Goal: Book appointment/travel/reservation

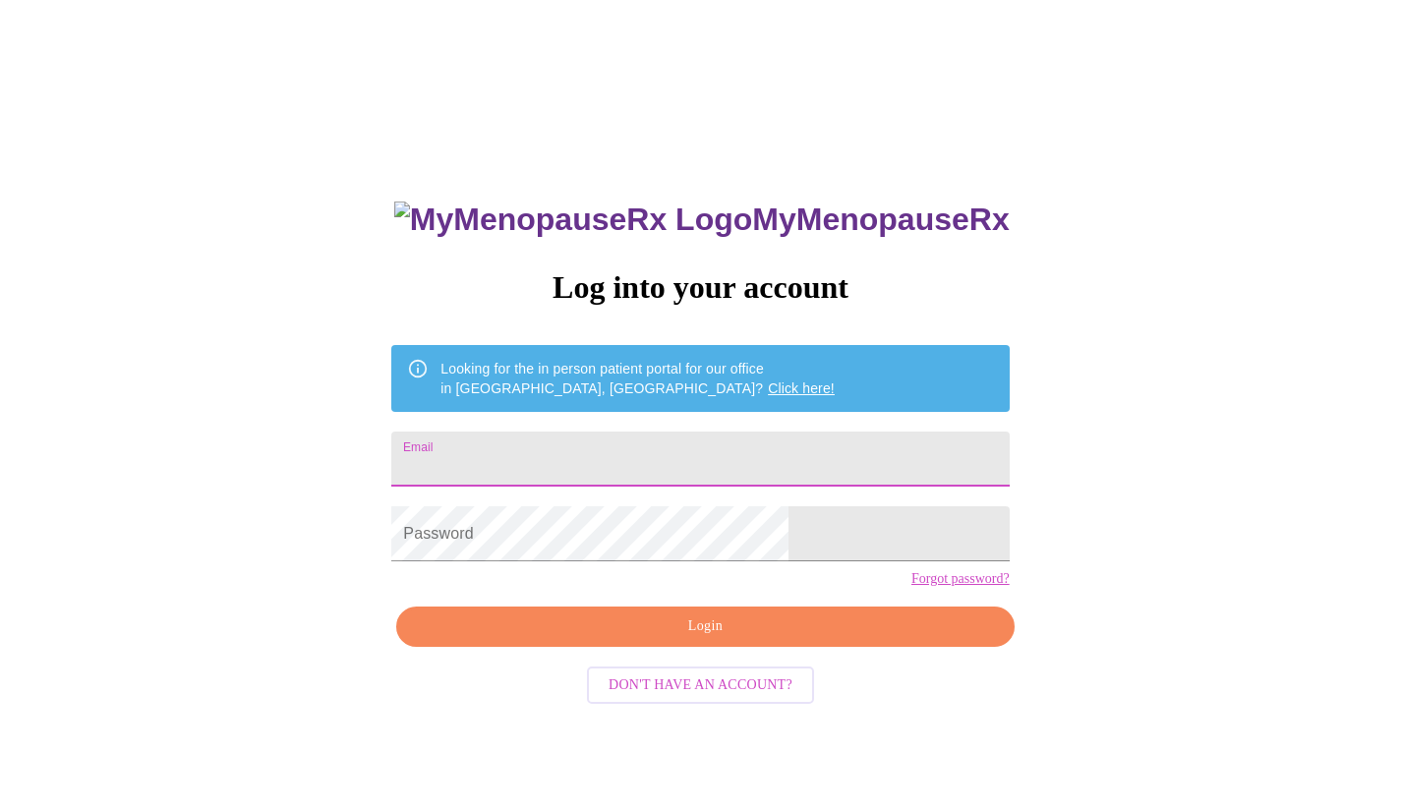
click at [661, 471] on input "Email" at bounding box center [699, 459] width 617 height 55
type input "[EMAIL_ADDRESS][DOMAIN_NAME]"
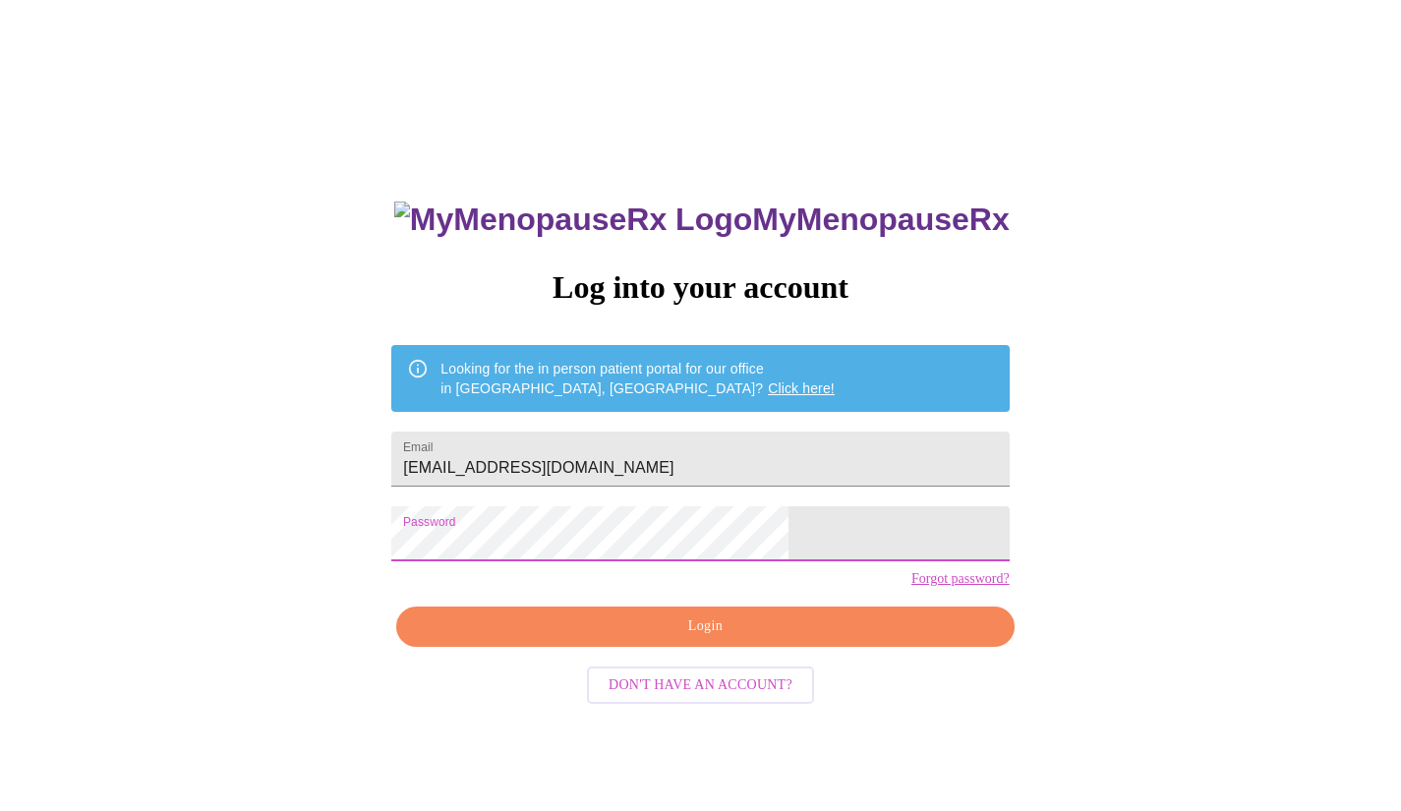
click at [667, 639] on span "Login" at bounding box center [705, 626] width 572 height 25
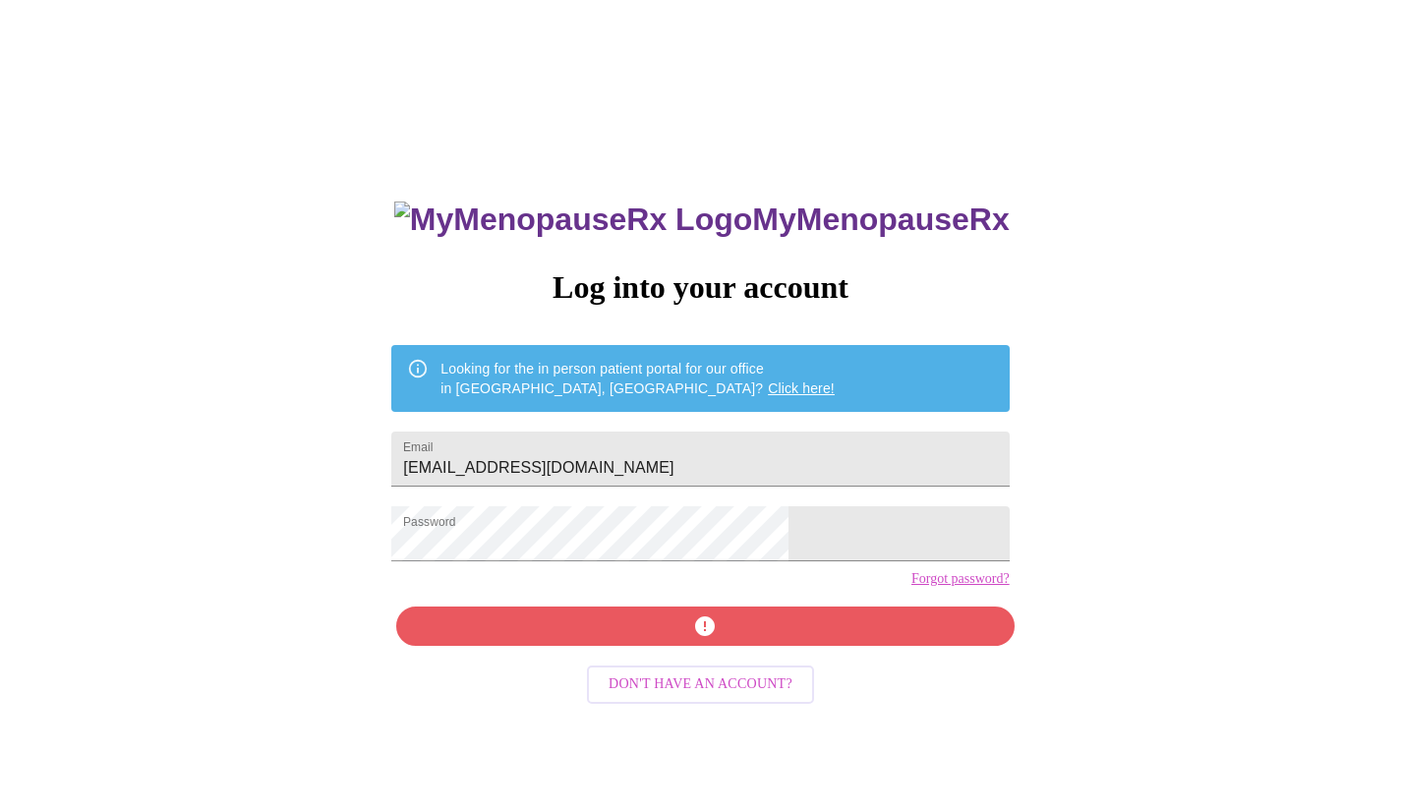
click at [691, 654] on div "MyMenopauseRx Log into your account Looking for the in person patient portal fo…" at bounding box center [700, 575] width 657 height 811
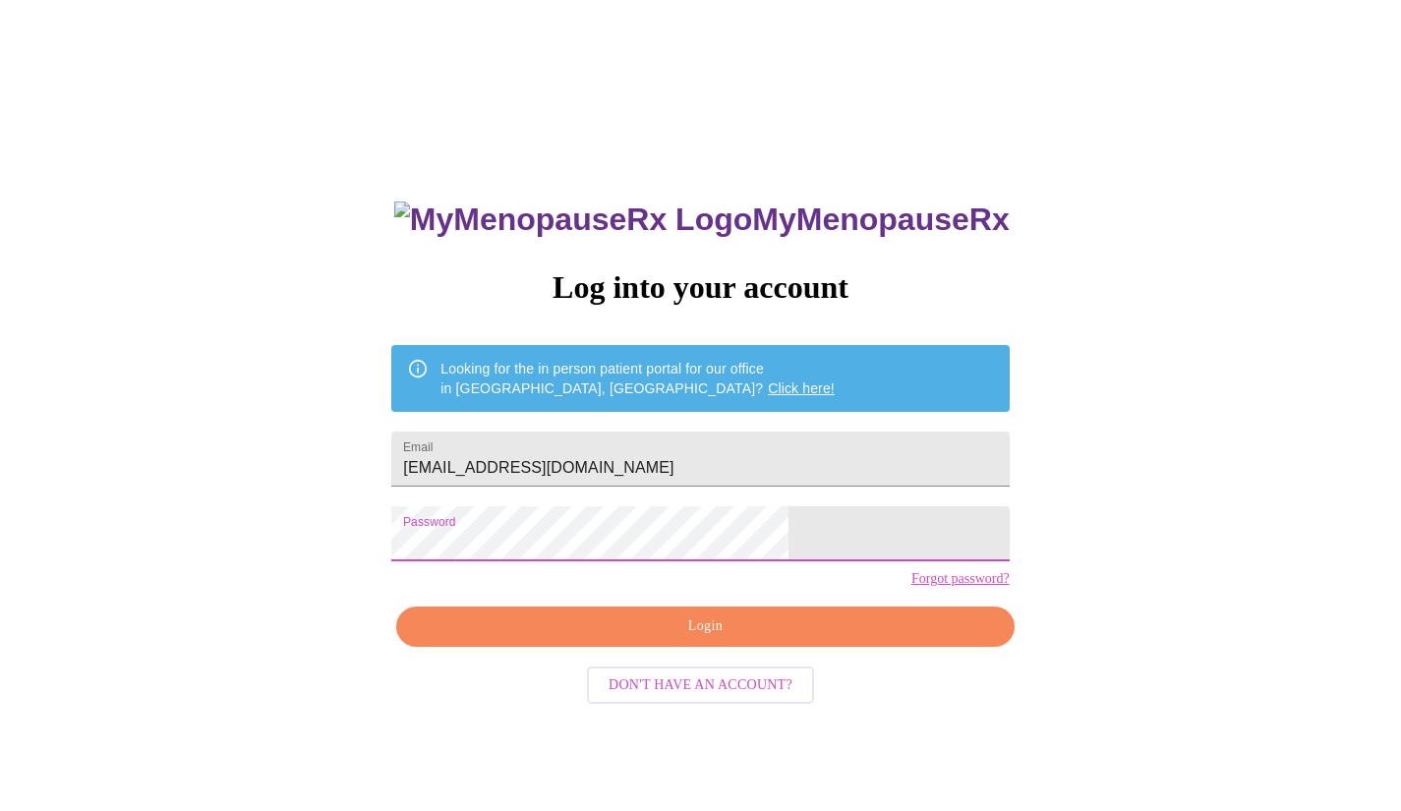
click at [628, 643] on button "Login" at bounding box center [704, 627] width 617 height 40
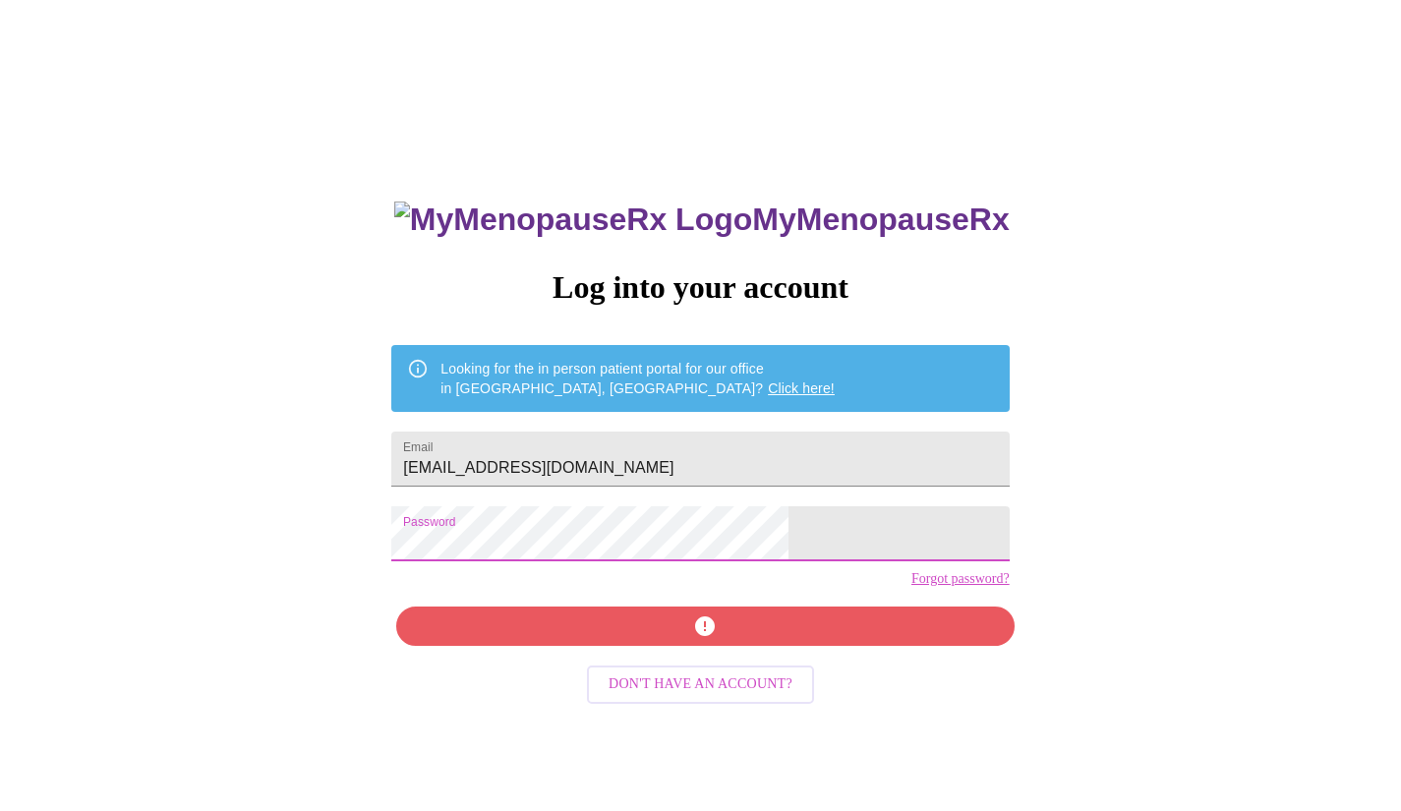
click at [359, 553] on div "MyMenopauseRx Log into your account Looking for the in person patient portal fo…" at bounding box center [700, 494] width 1385 height 973
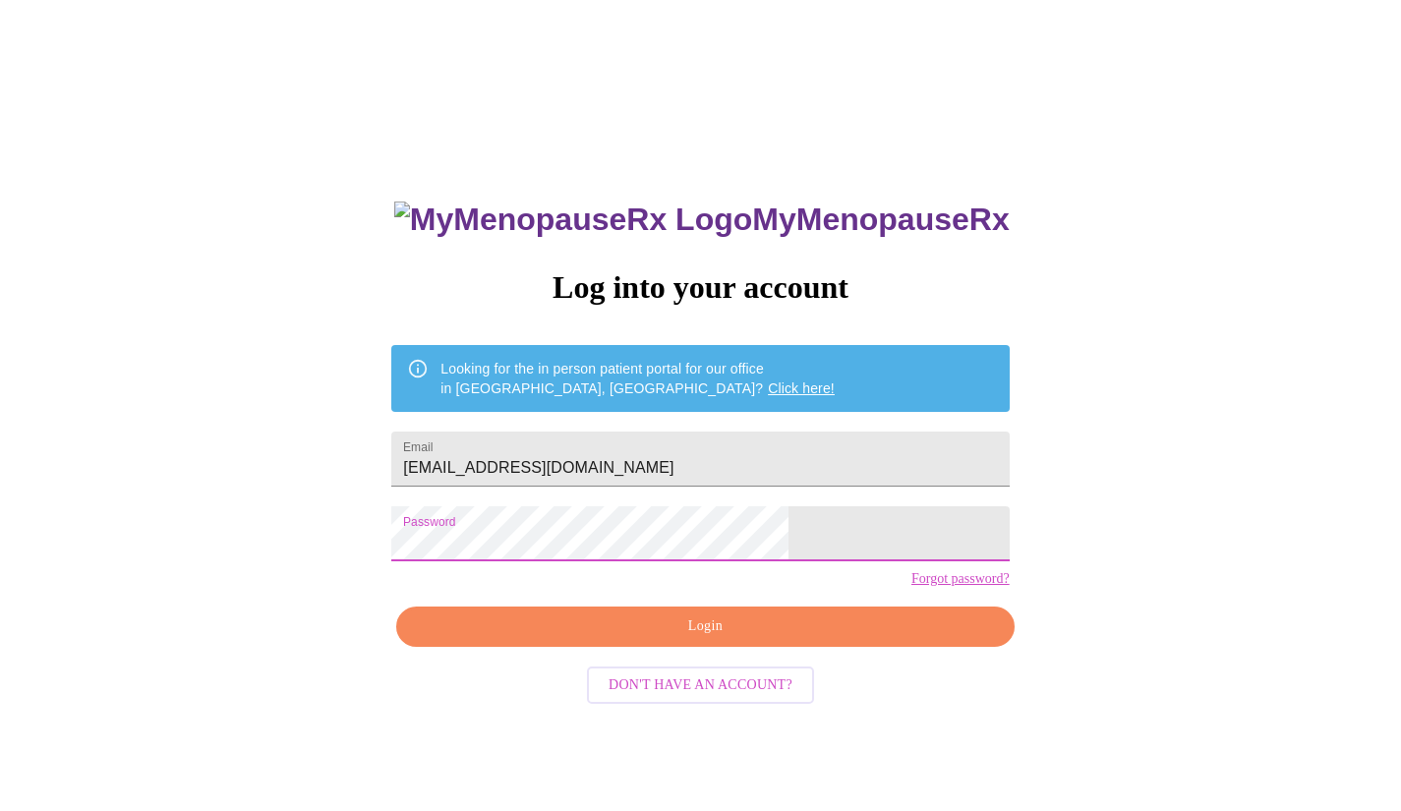
click at [832, 639] on span "Login" at bounding box center [705, 626] width 572 height 25
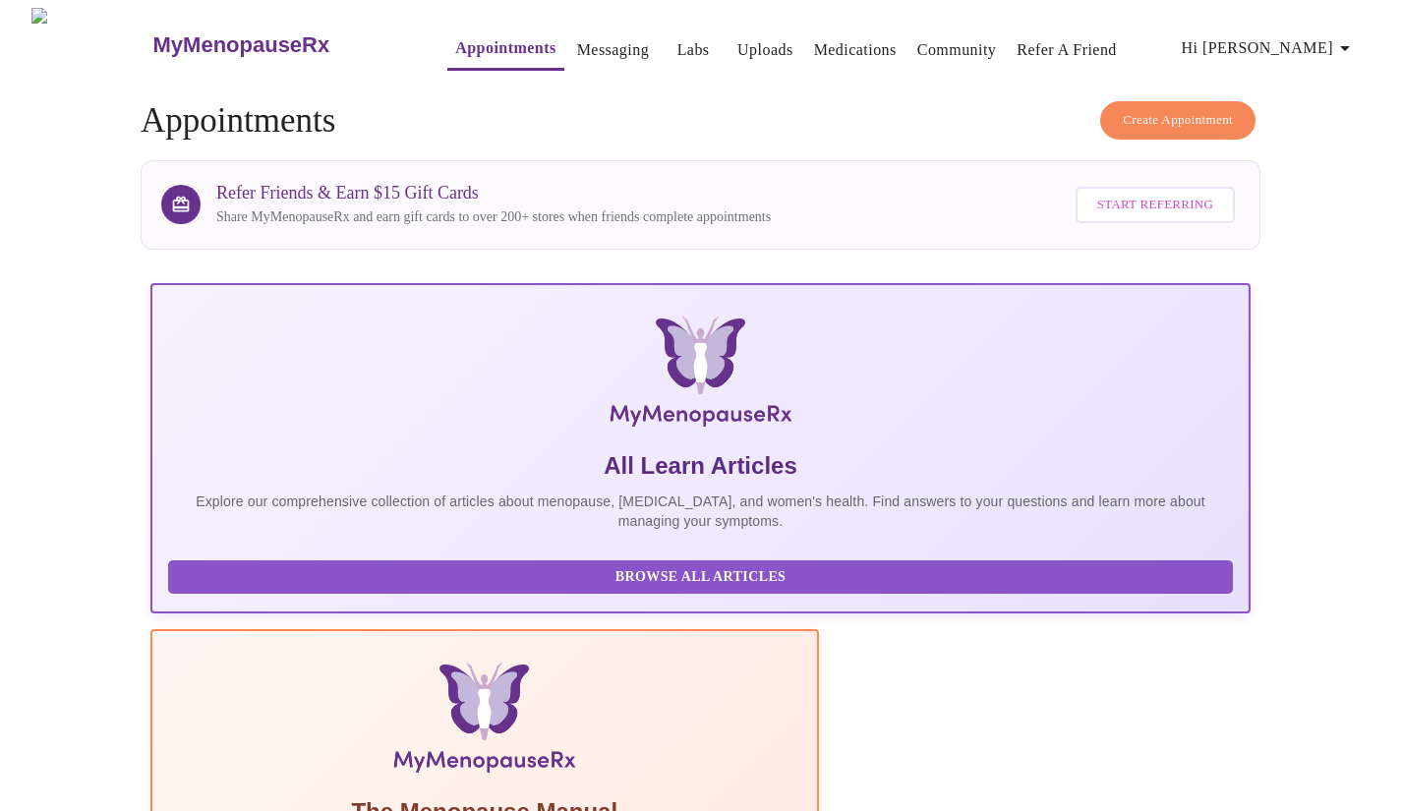
click at [1143, 109] on span "Create Appointment" at bounding box center [1178, 120] width 110 height 23
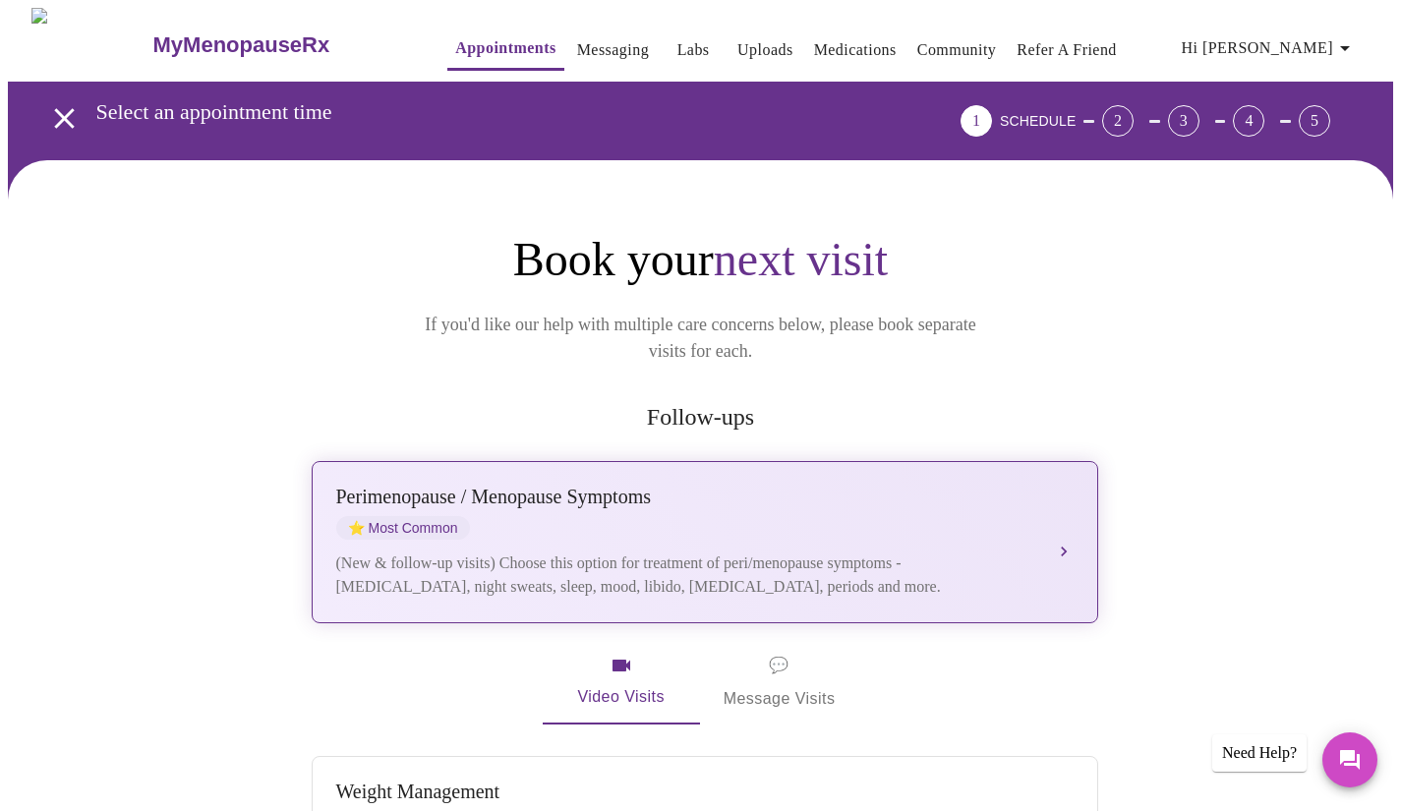
click at [629, 505] on div "[MEDICAL_DATA] / Menopause Symptoms ⭐ Most Common" at bounding box center [685, 513] width 698 height 54
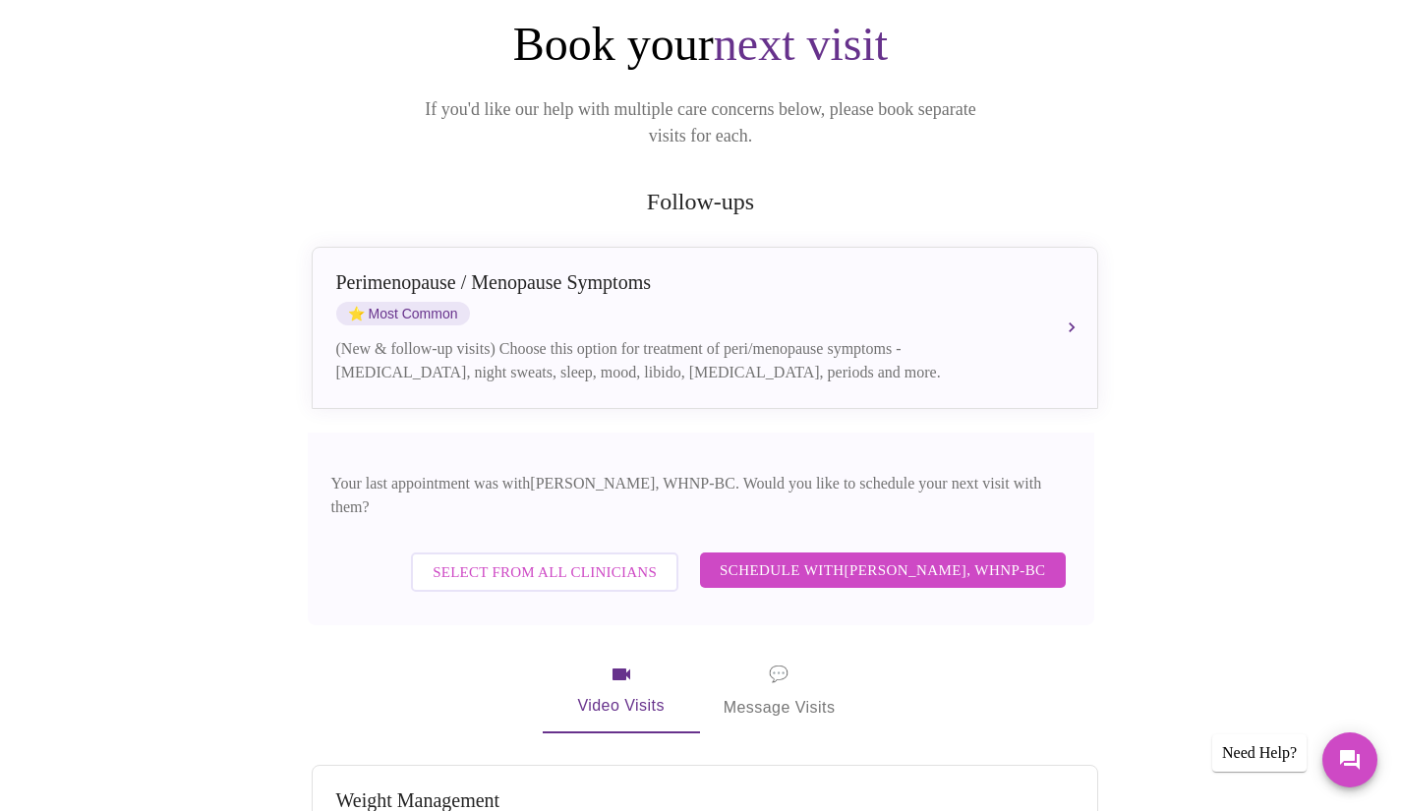
scroll to position [295, 0]
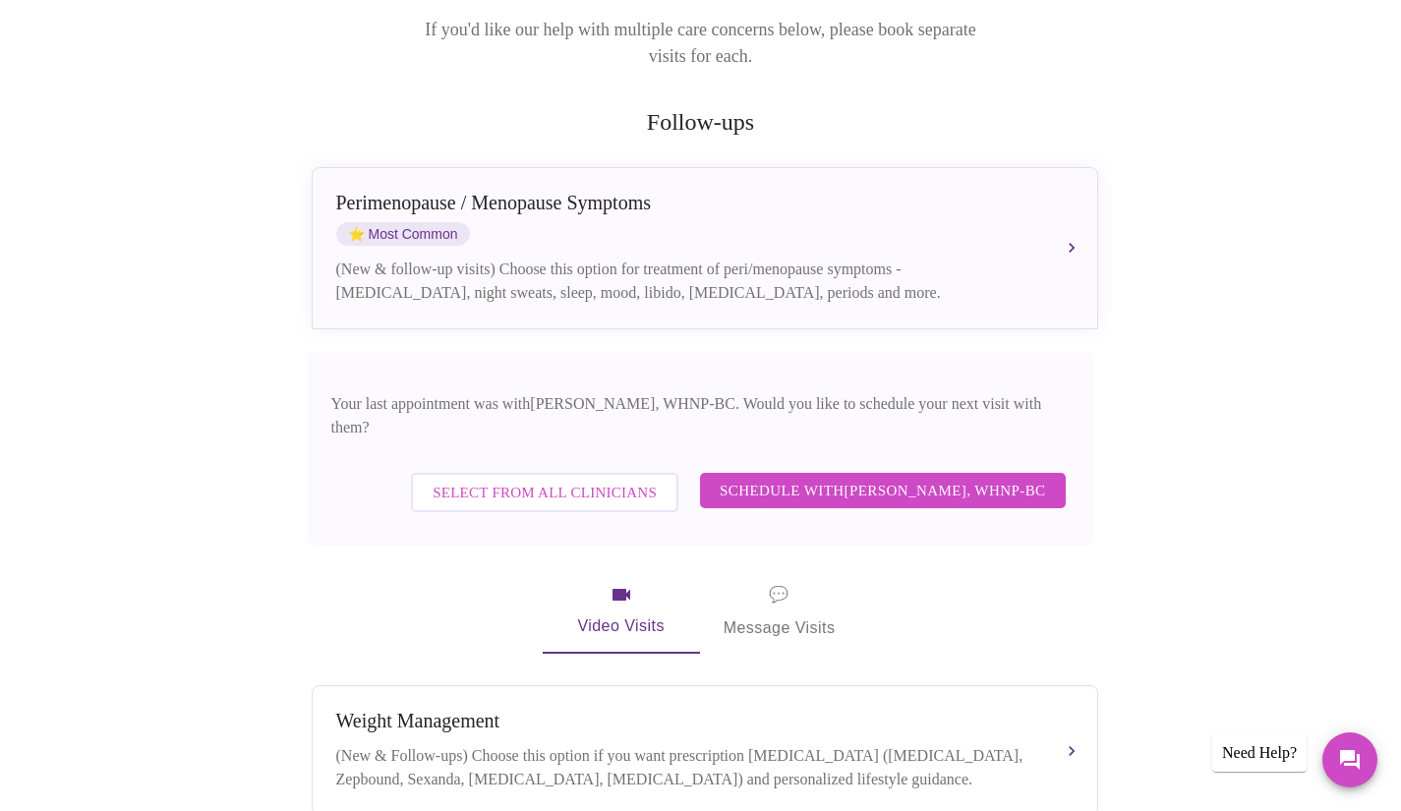
click at [884, 478] on span "Schedule with [PERSON_NAME], WHNP-BC" at bounding box center [883, 491] width 326 height 26
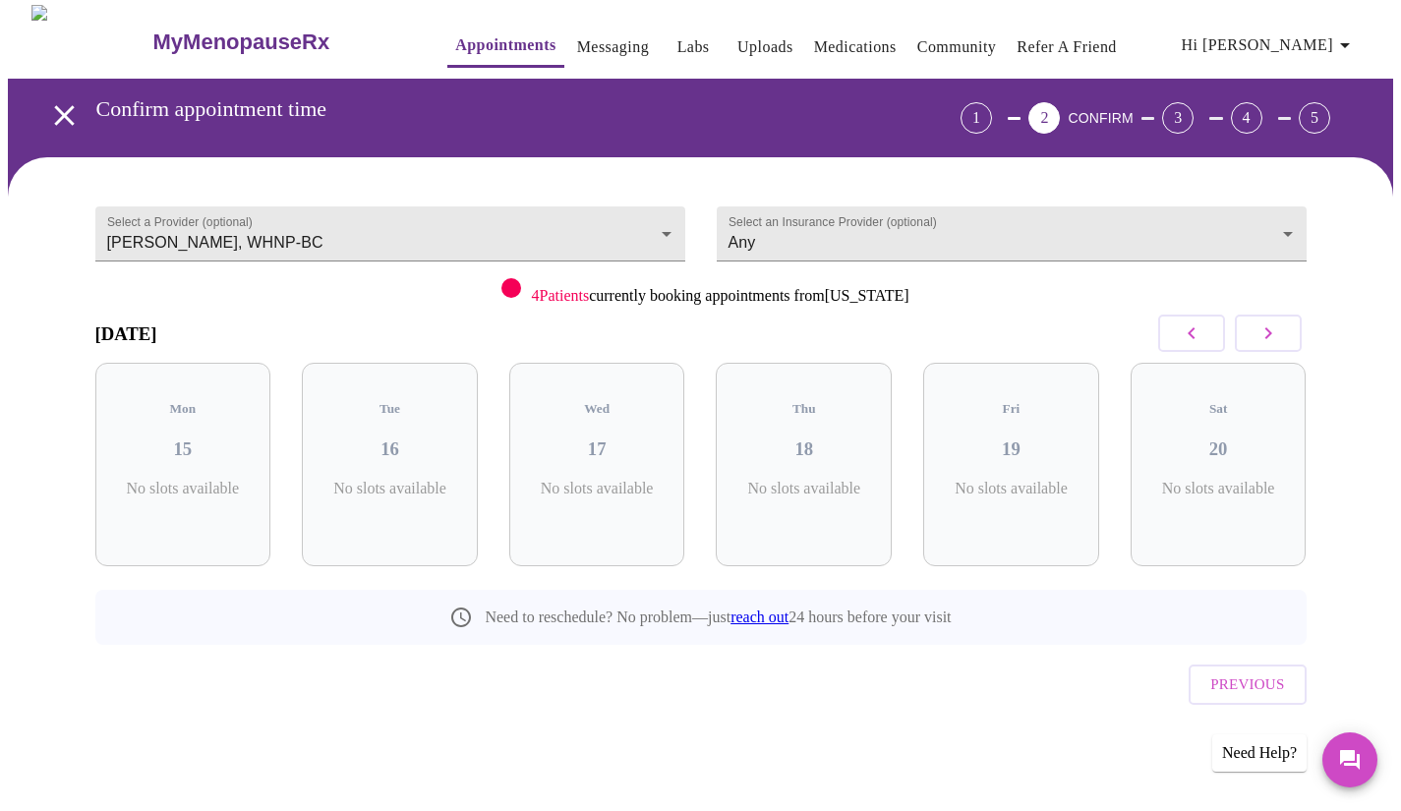
scroll to position [0, 0]
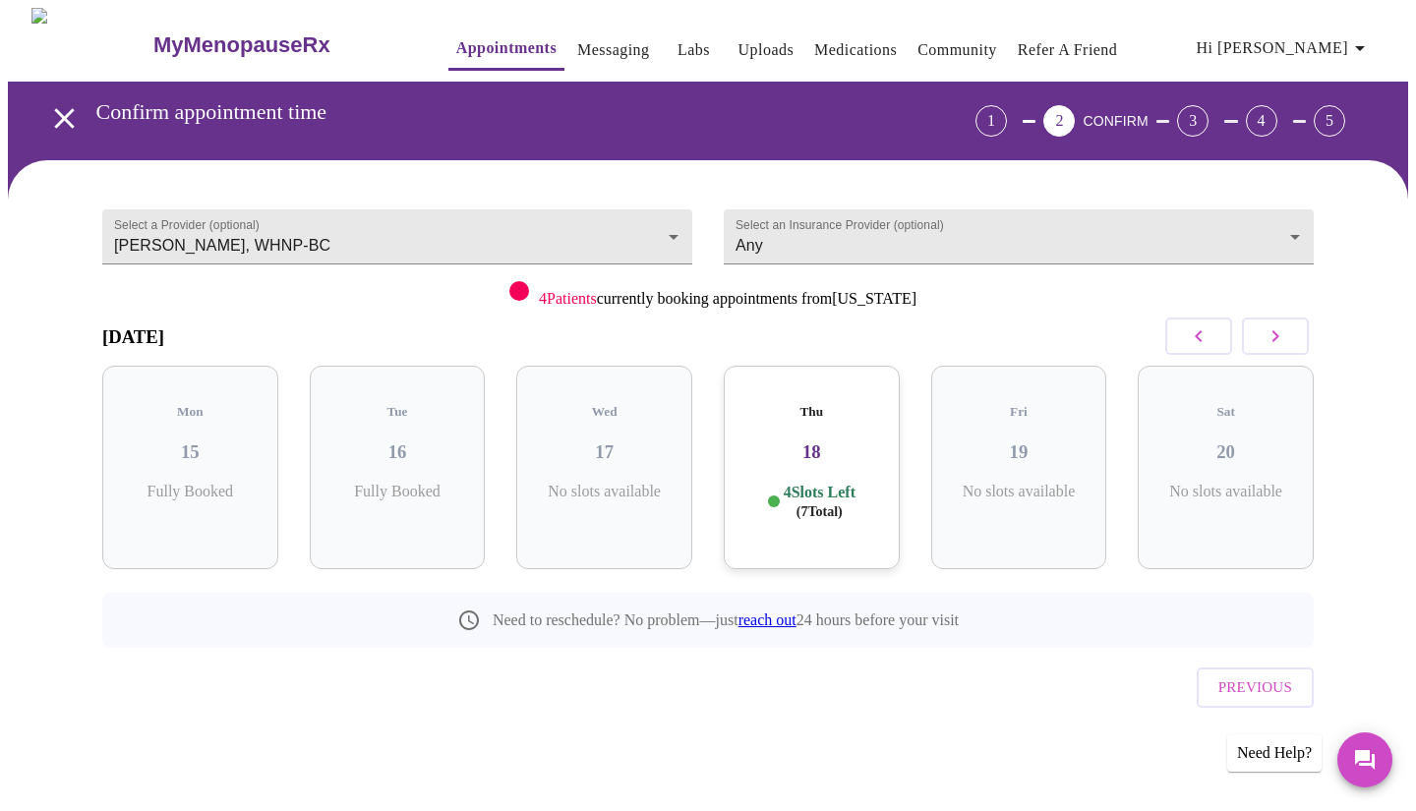
click at [812, 404] on h5 "Thu" at bounding box center [811, 412] width 145 height 16
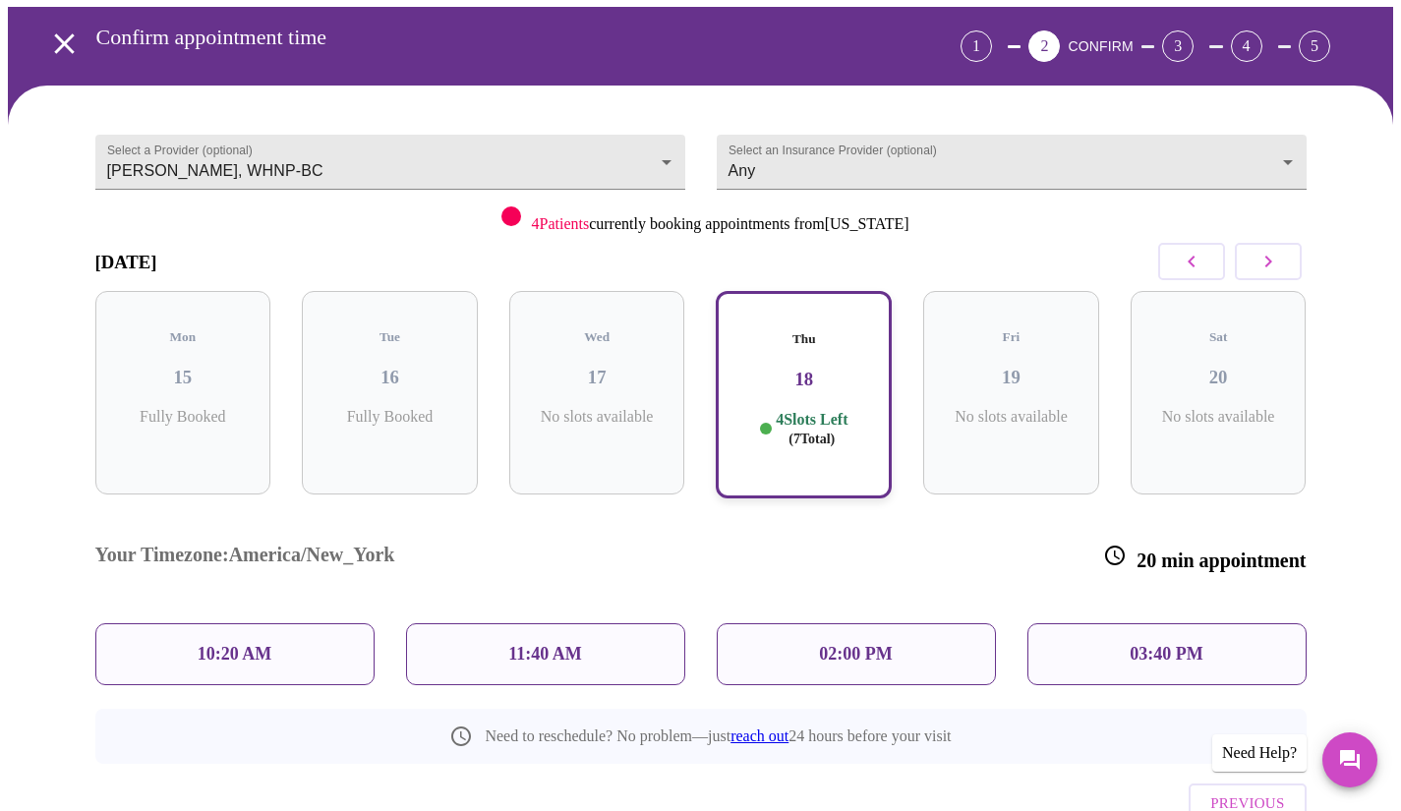
scroll to position [98, 0]
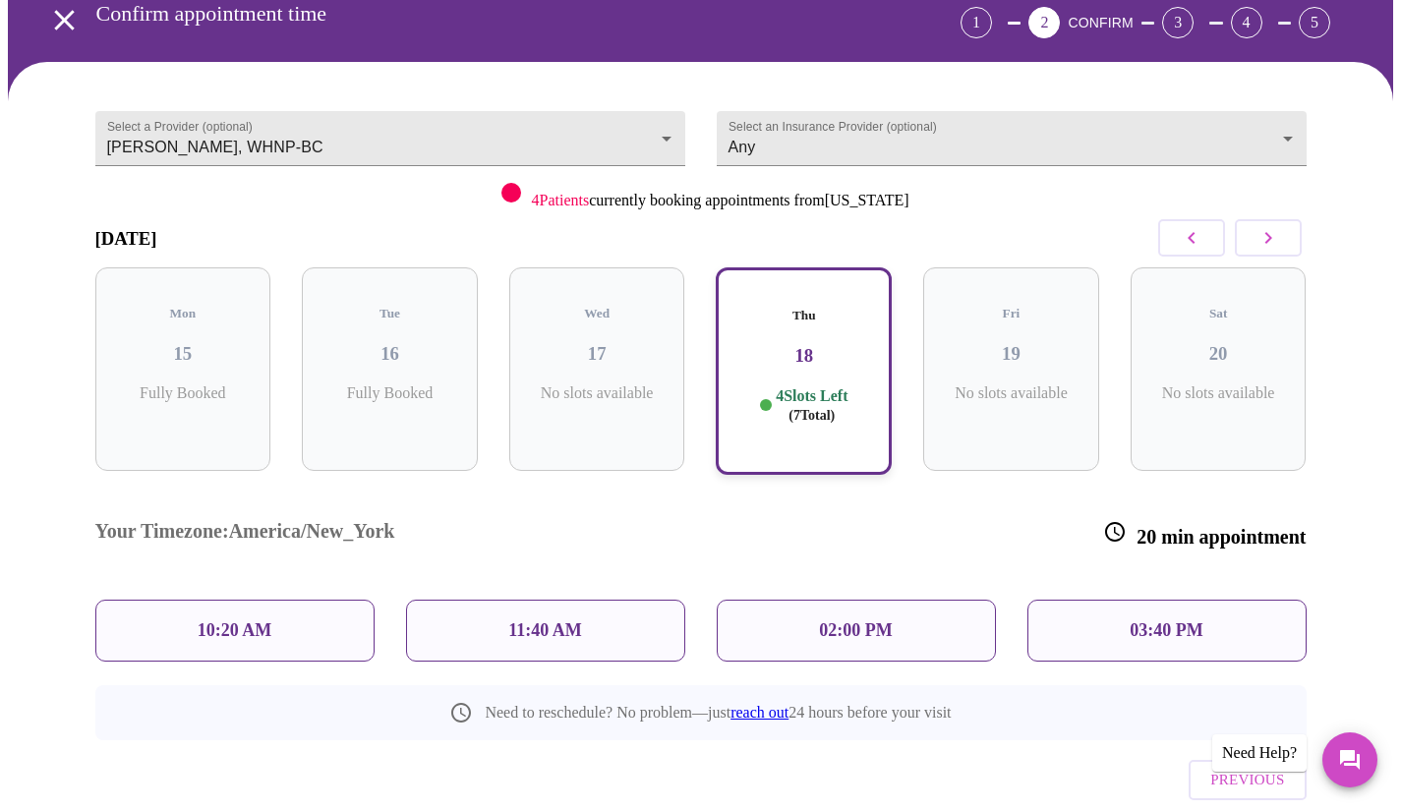
click at [848, 620] on p "02:00 PM" at bounding box center [855, 630] width 73 height 21
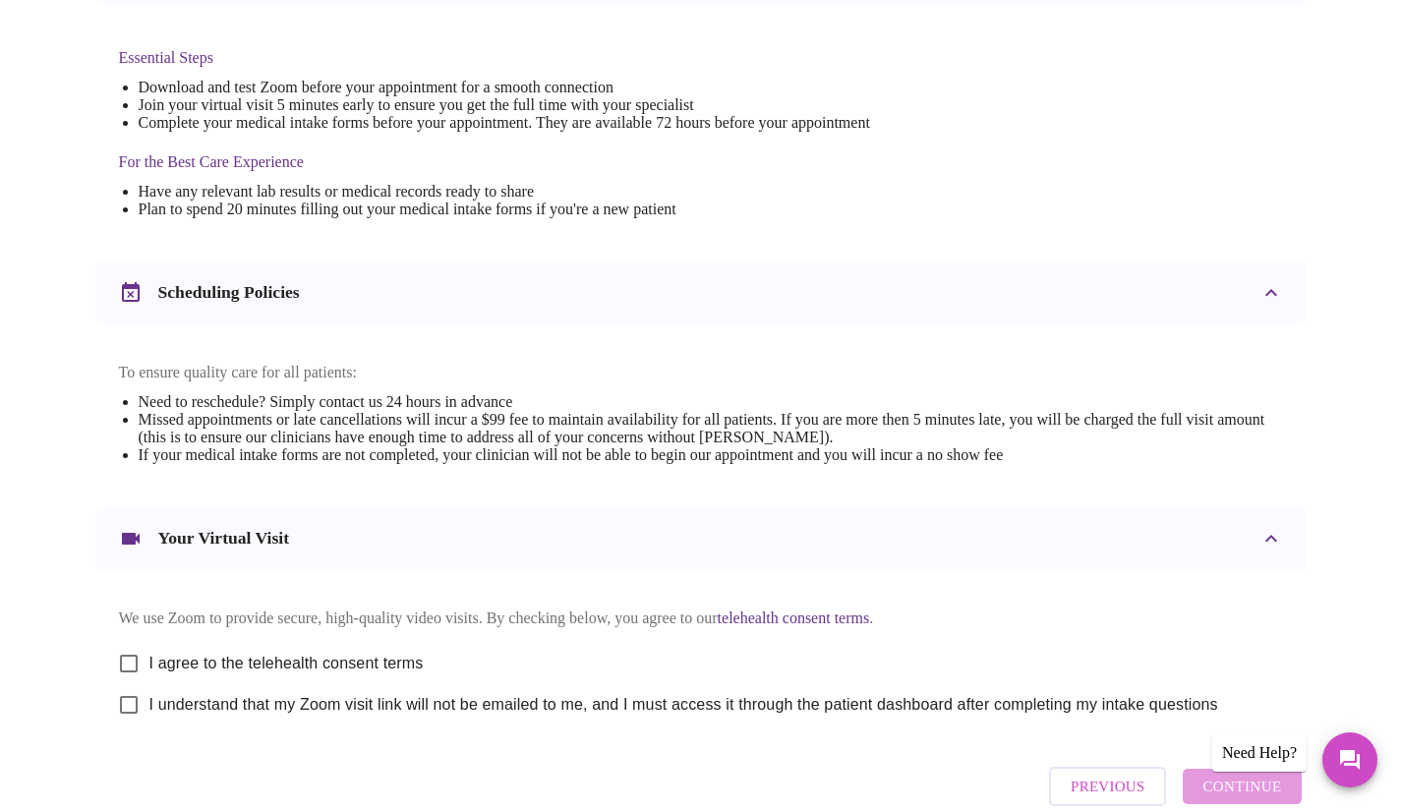
scroll to position [613, 0]
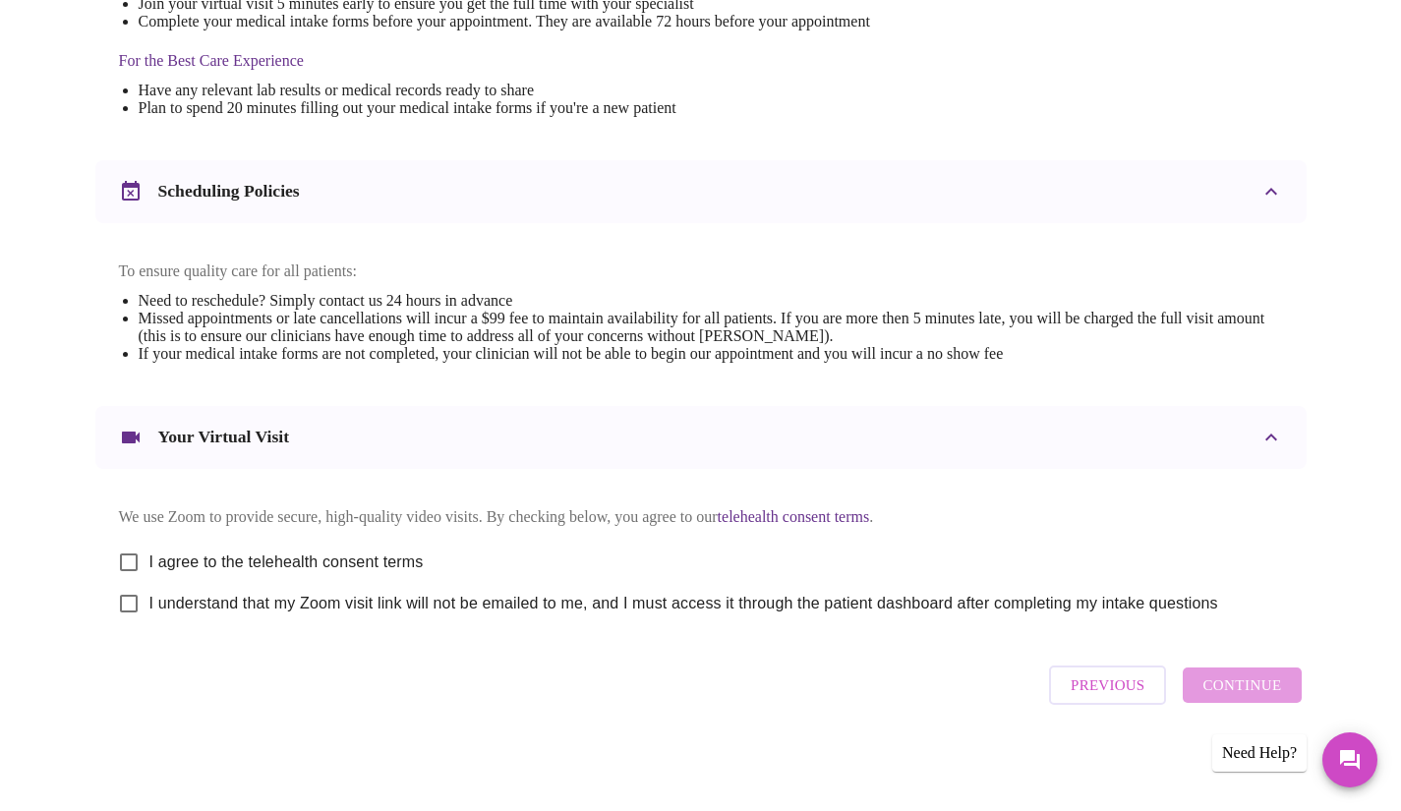
click at [136, 550] on input "I agree to the telehealth consent terms" at bounding box center [128, 562] width 41 height 41
checkbox input "true"
click at [131, 592] on input "I understand that my Zoom visit link will not be emailed to me, and I must acce…" at bounding box center [128, 603] width 41 height 41
checkbox input "true"
click at [1231, 698] on span "Continue" at bounding box center [1241, 685] width 79 height 26
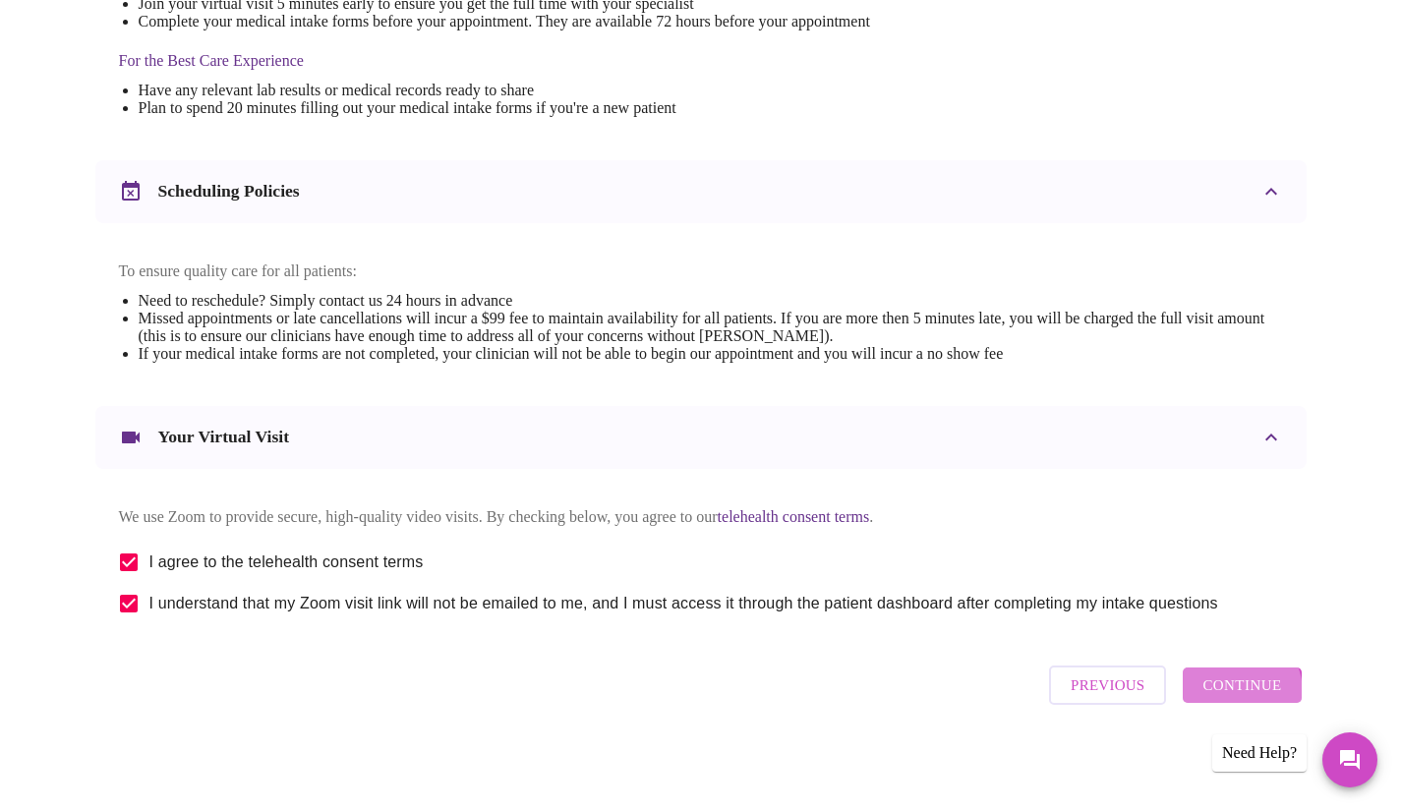
scroll to position [26, 0]
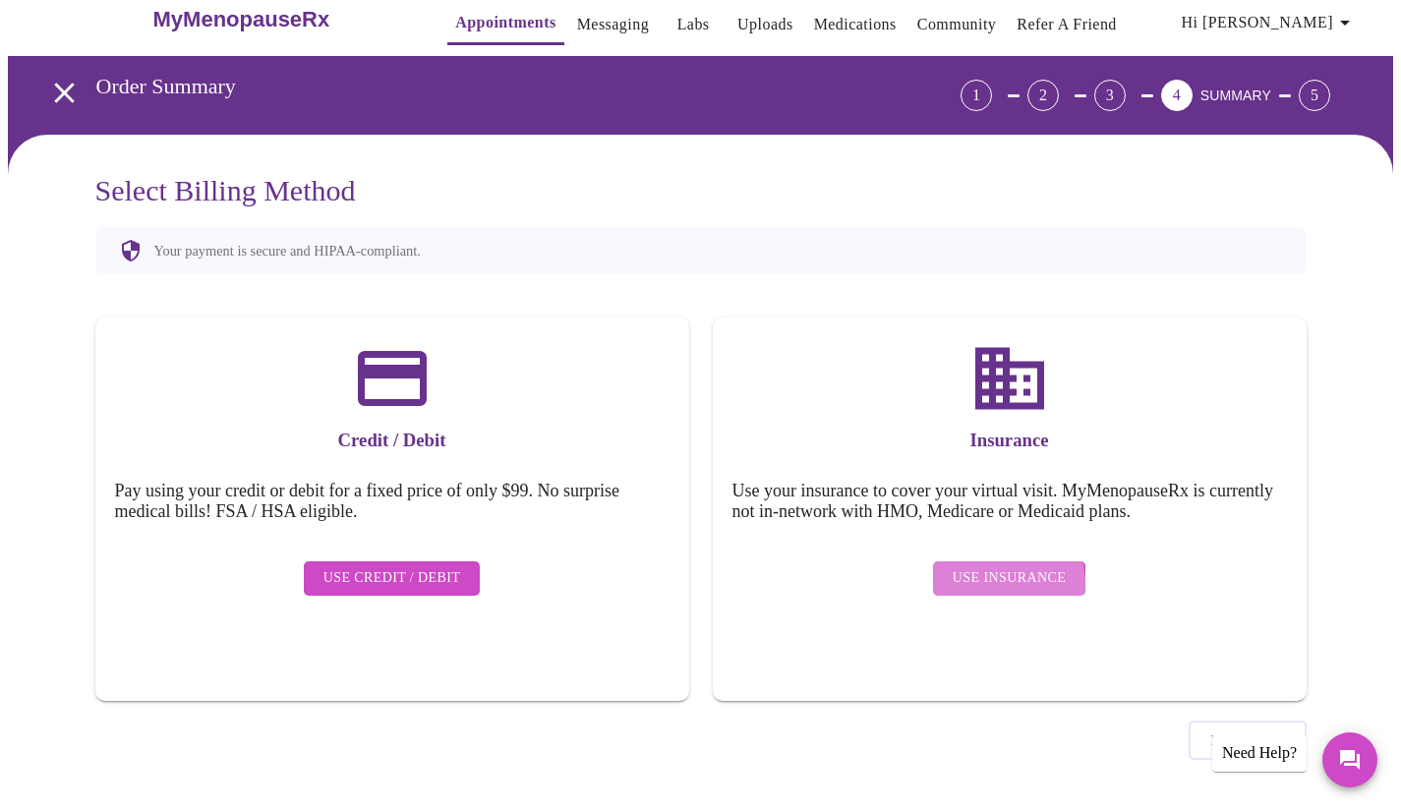
click at [999, 568] on span "Use Insurance" at bounding box center [1009, 578] width 113 height 25
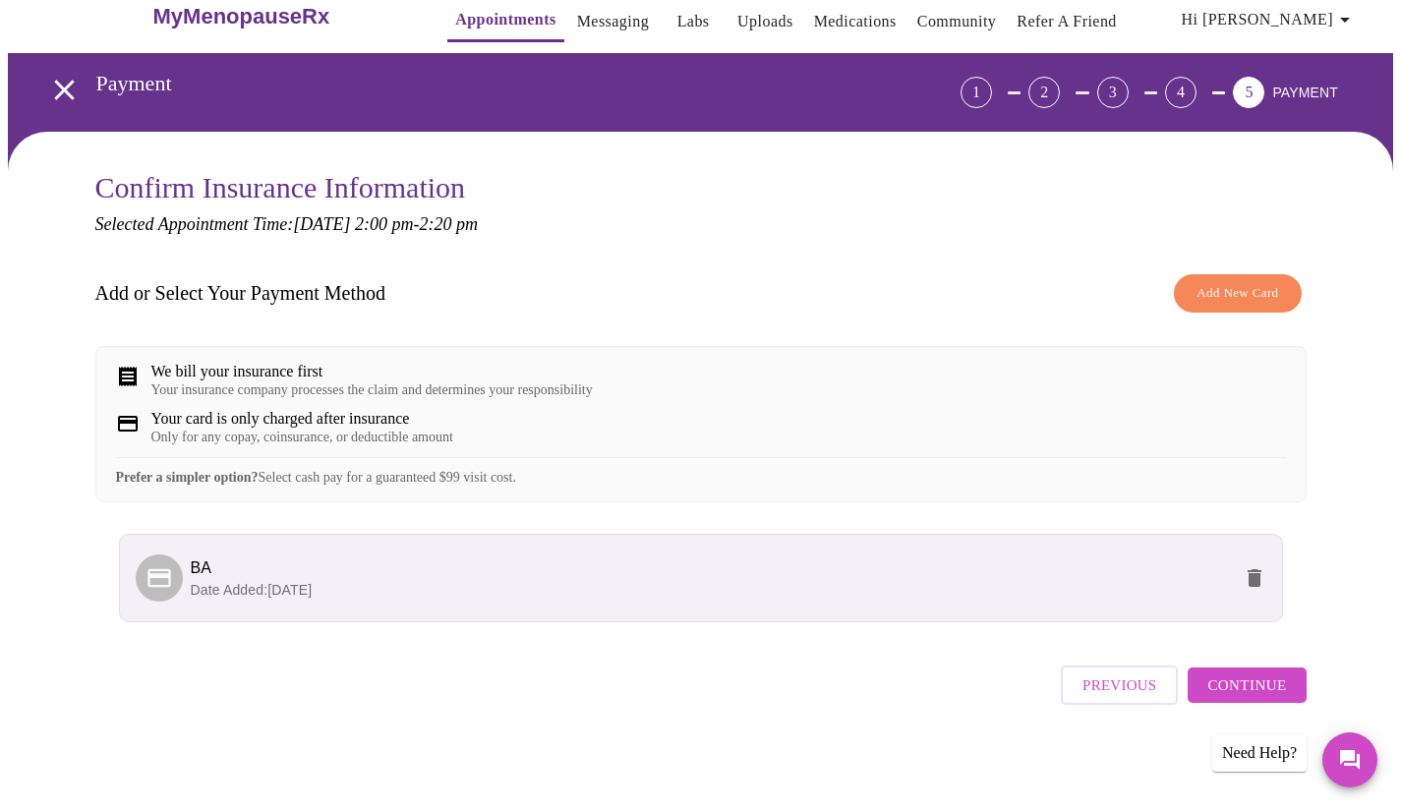
scroll to position [42, 0]
click at [1266, 695] on span "Continue" at bounding box center [1246, 685] width 79 height 26
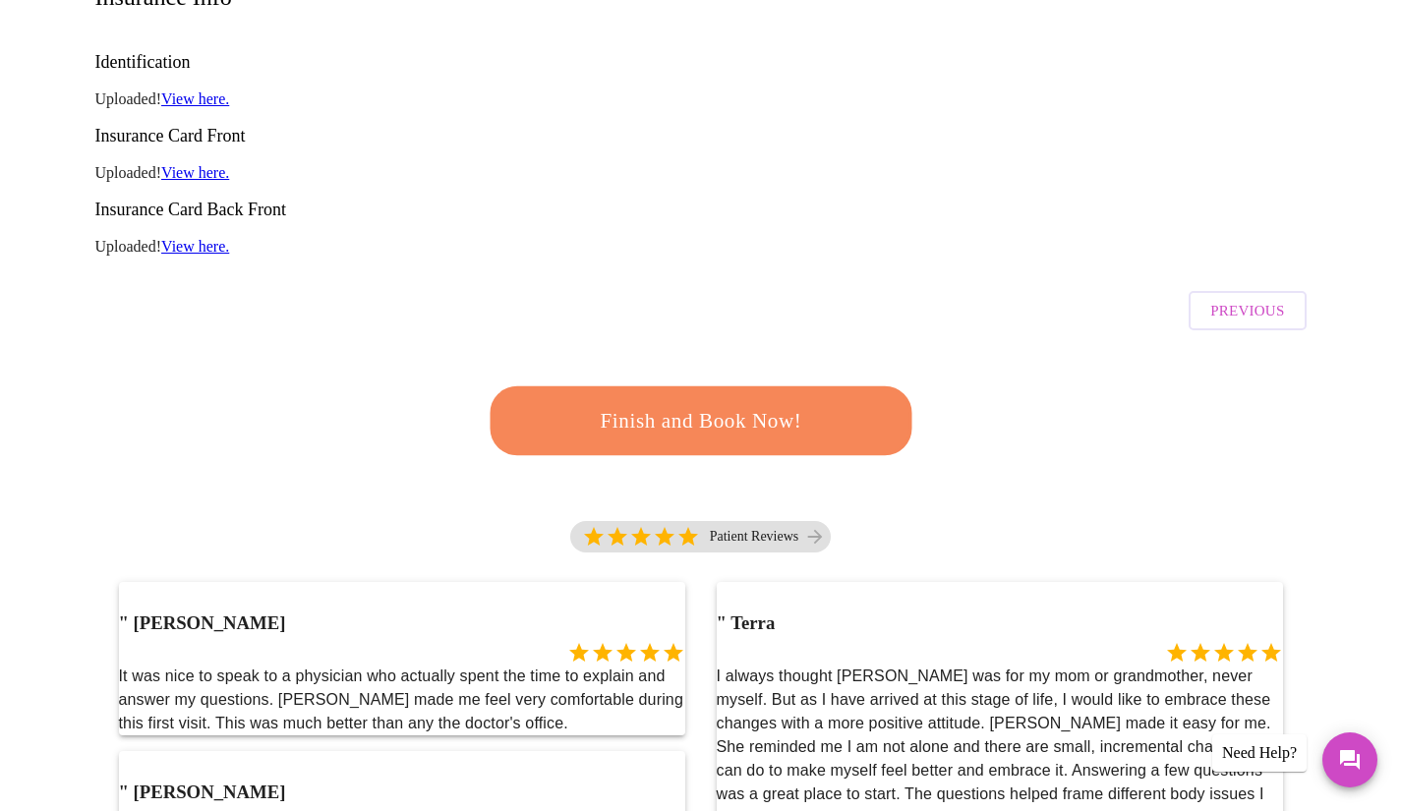
scroll to position [435, 0]
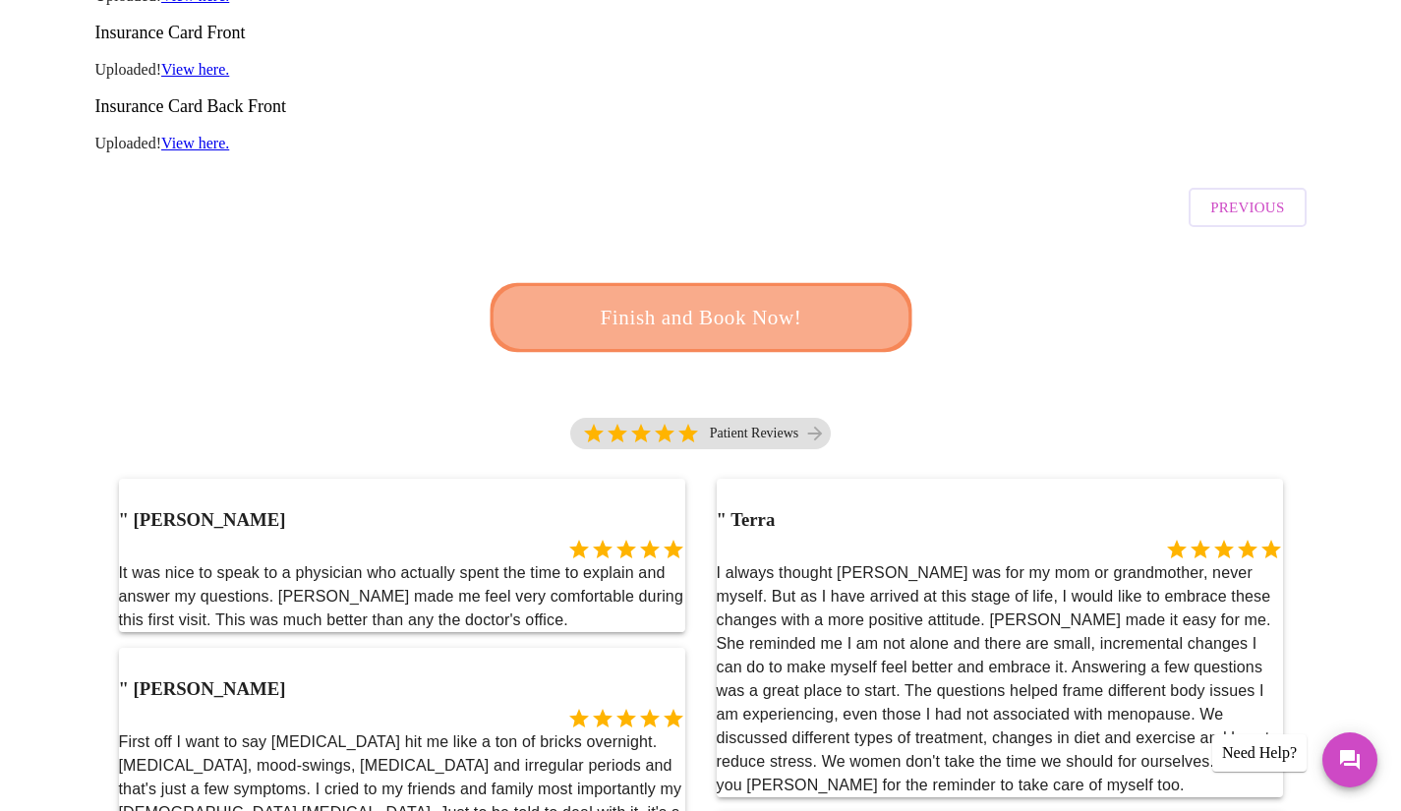
click at [741, 300] on span "Finish and Book Now!" at bounding box center [700, 318] width 364 height 36
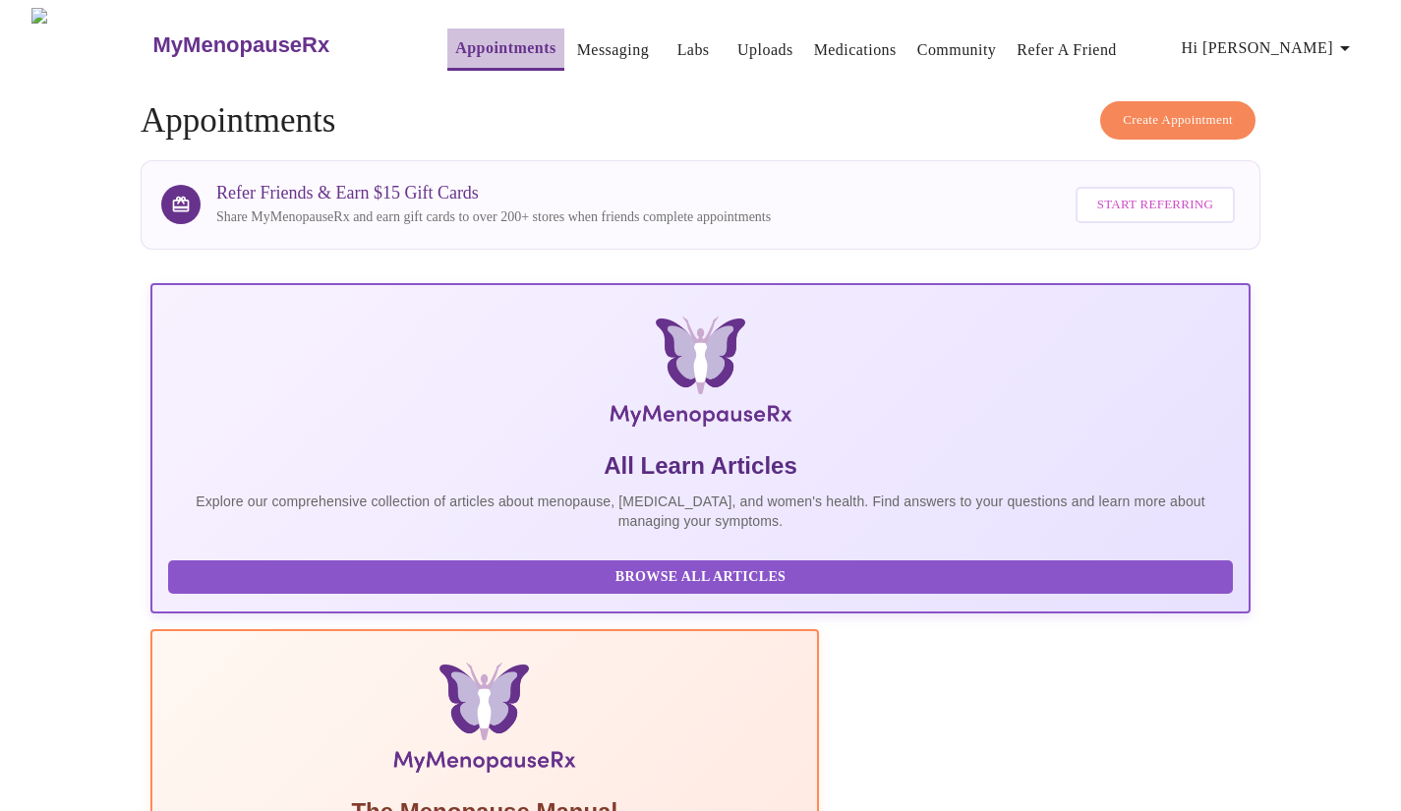
click at [465, 37] on link "Appointments" at bounding box center [505, 48] width 100 height 28
click at [1165, 101] on button "Create Appointment" at bounding box center [1177, 120] width 155 height 38
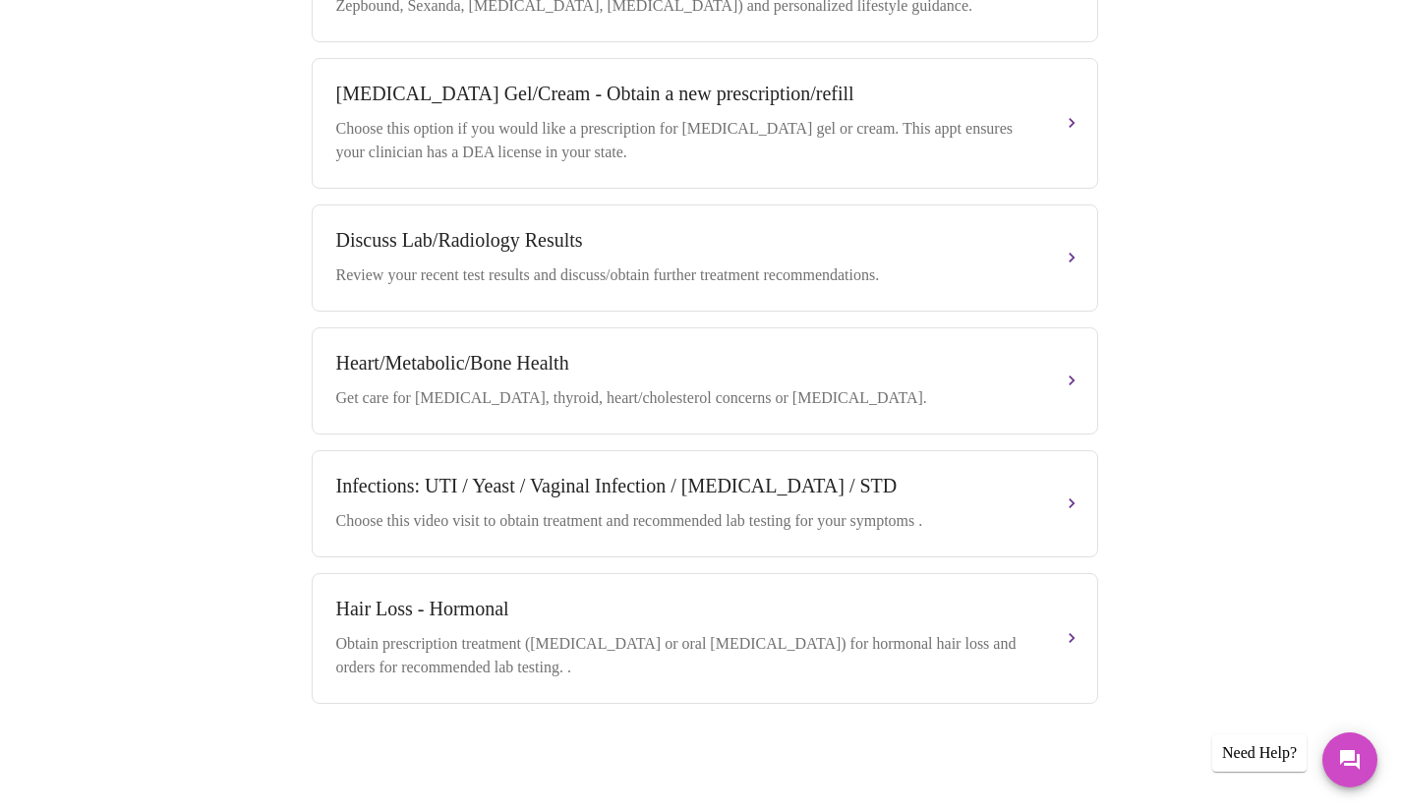
scroll to position [854, 0]
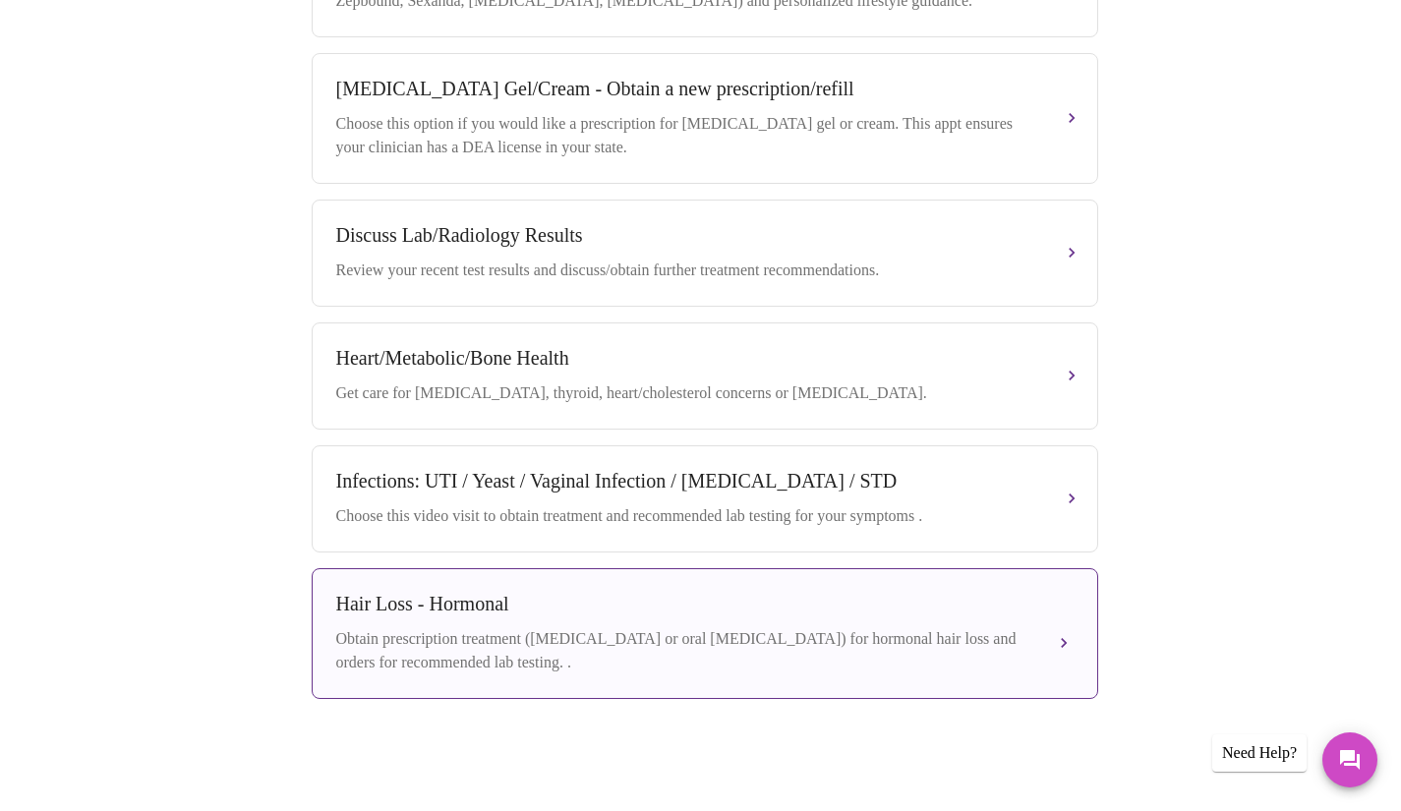
click at [485, 633] on div "Hair Loss - Hormonal Obtain prescription treatment ([MEDICAL_DATA] or oral [MED…" at bounding box center [704, 634] width 737 height 82
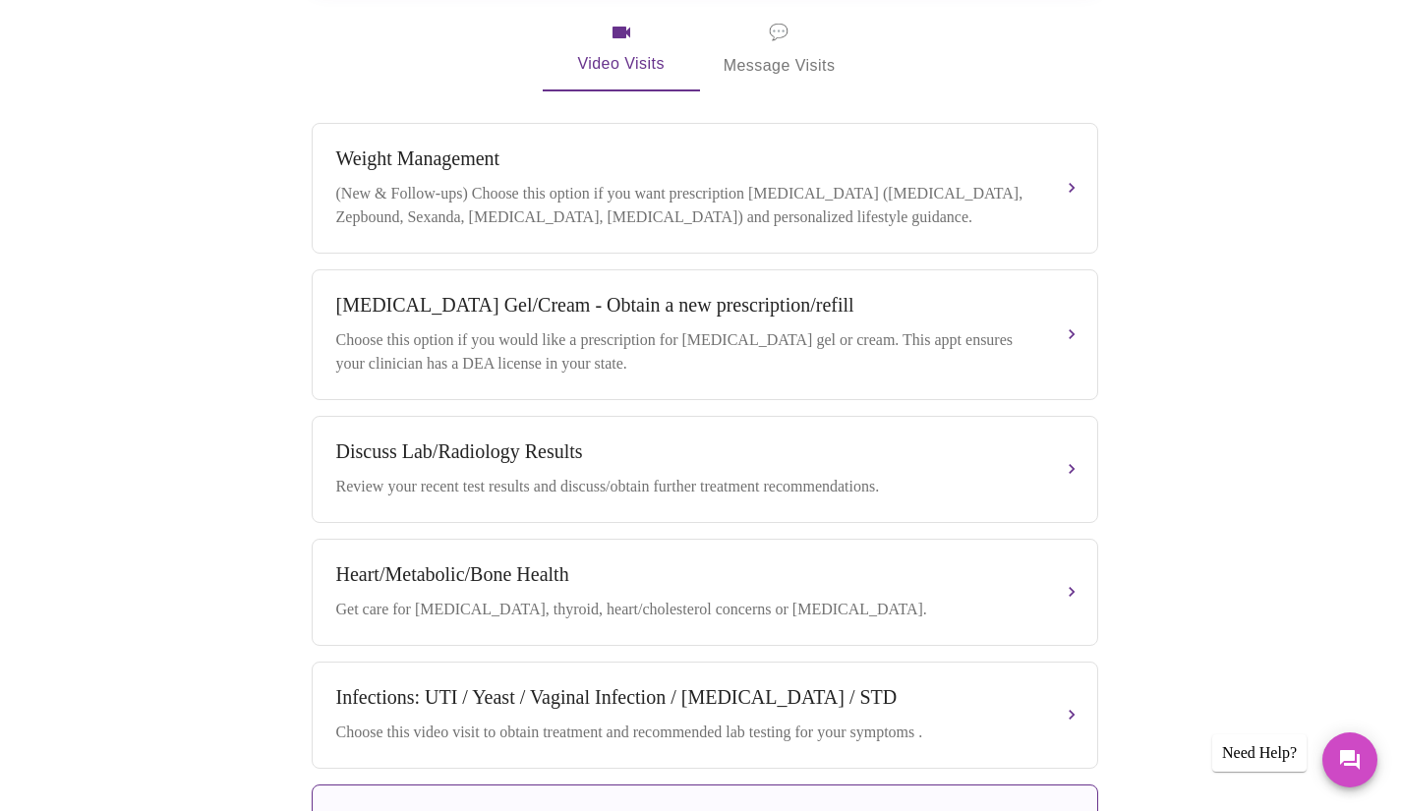
scroll to position [375, 0]
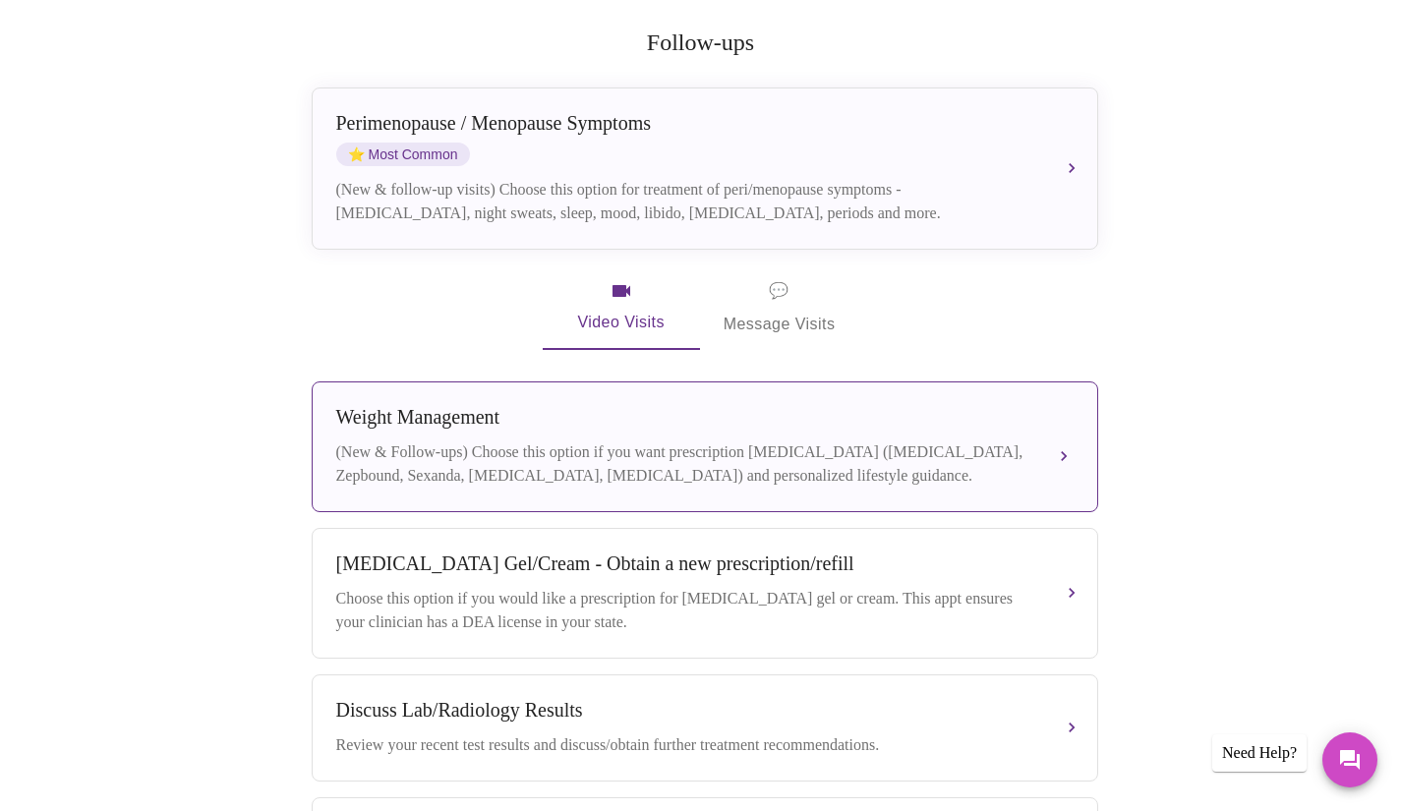
click at [553, 440] on div "(New & Follow-ups) Choose this option if you want prescription [MEDICAL_DATA] (…" at bounding box center [685, 463] width 698 height 47
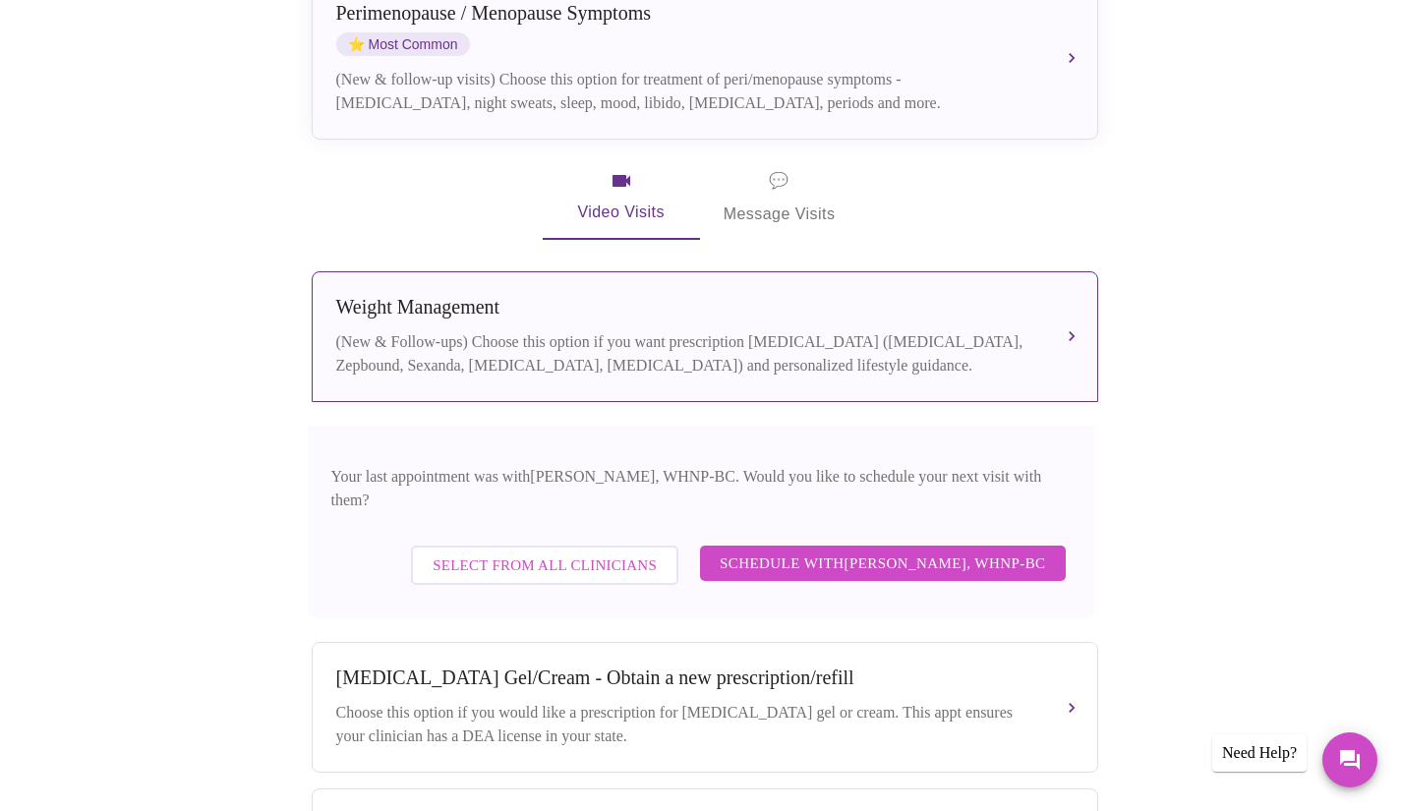
scroll to position [669, 0]
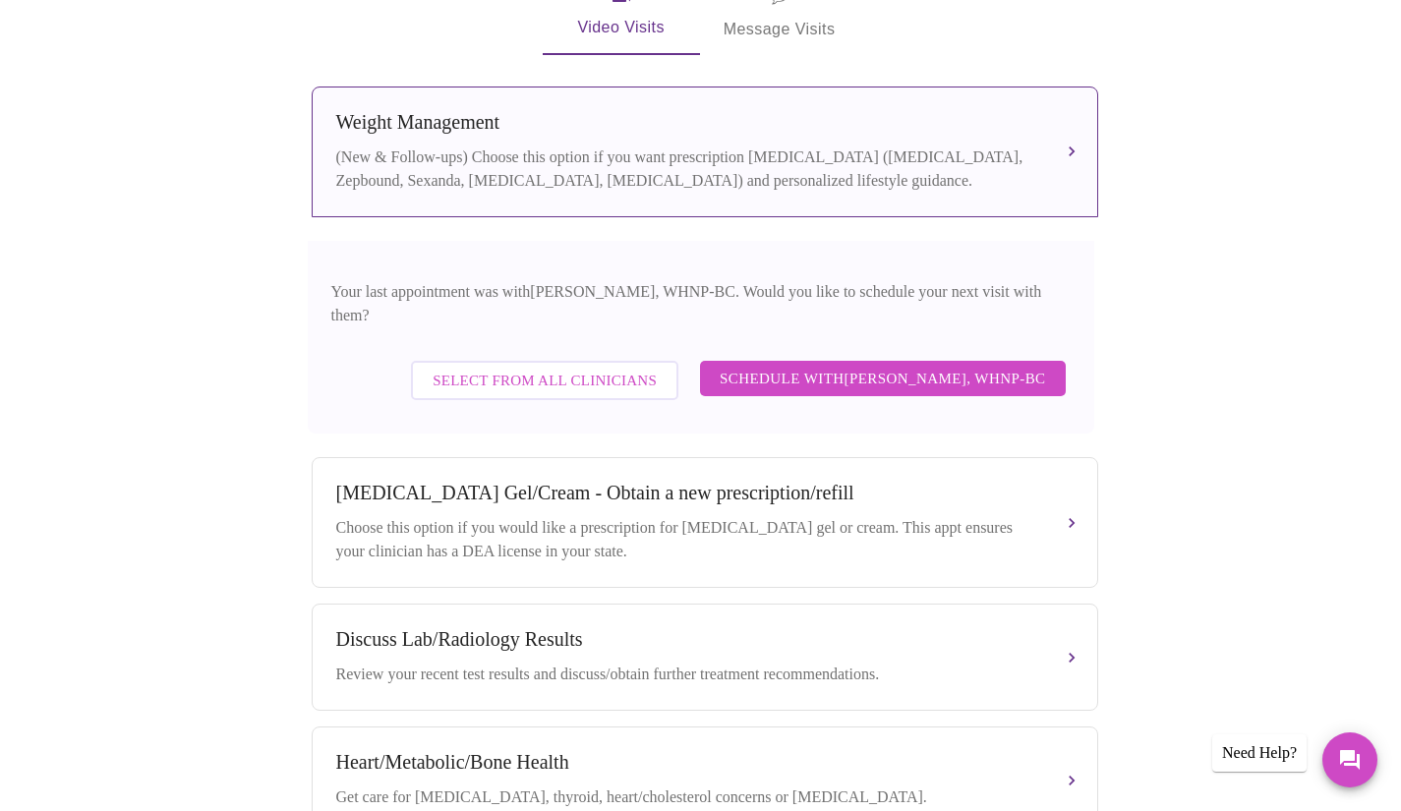
click at [891, 366] on span "Schedule with [PERSON_NAME], WHNP-BC" at bounding box center [883, 379] width 326 height 26
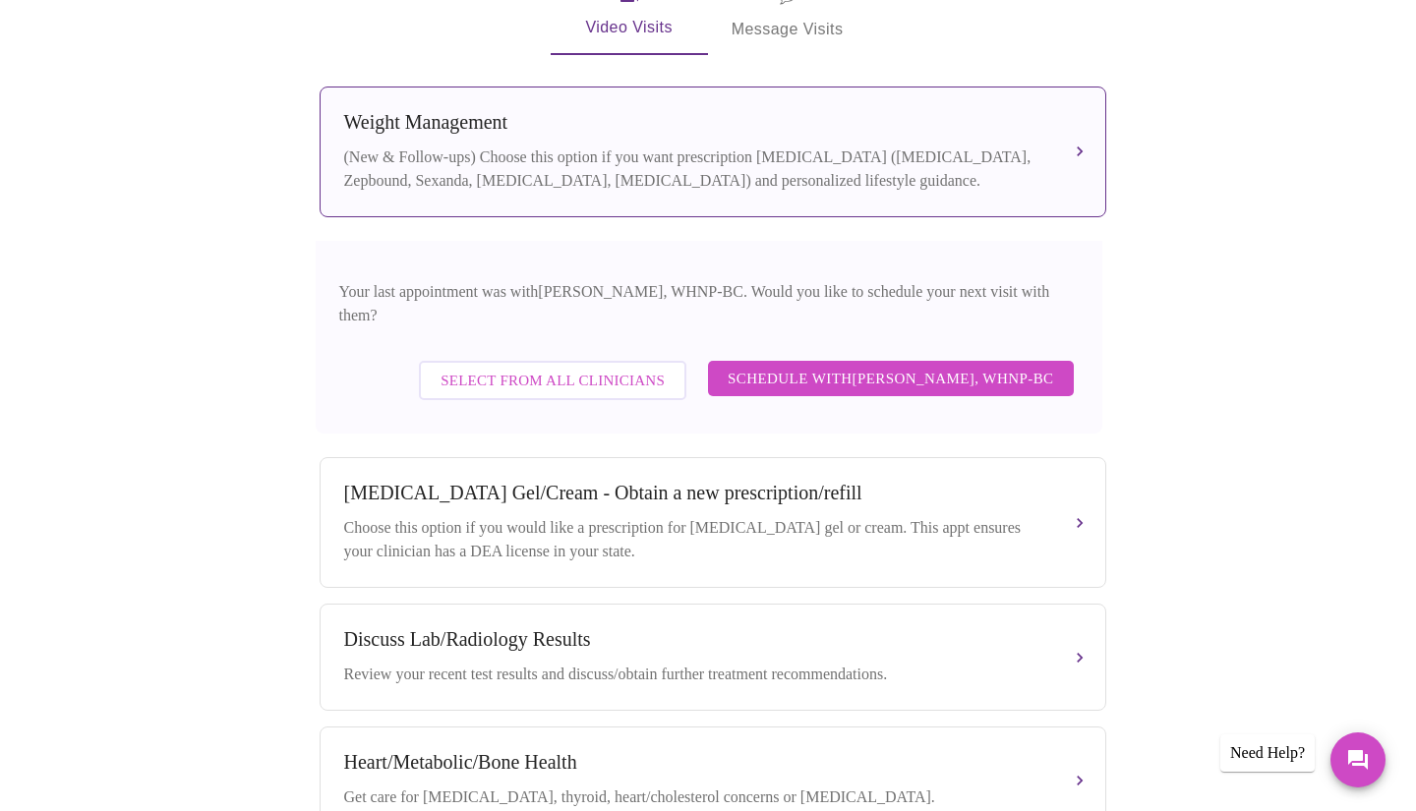
scroll to position [0, 0]
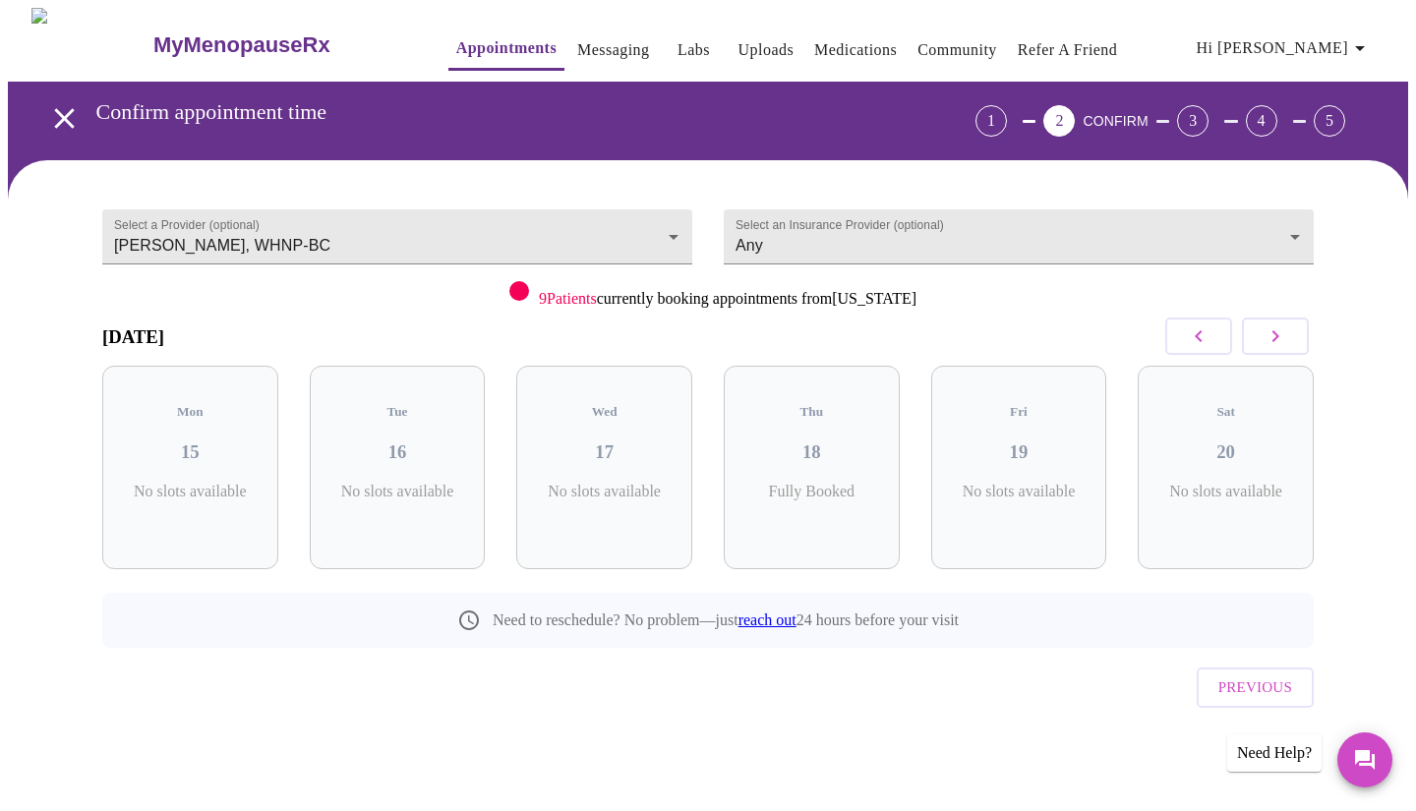
click at [1261, 332] on button "button" at bounding box center [1275, 336] width 67 height 37
